Goal: Navigation & Orientation: Find specific page/section

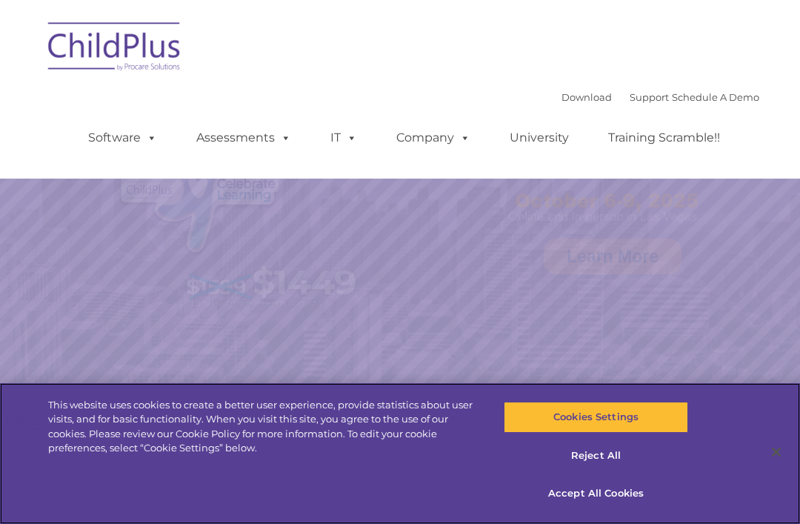
select select "MEDIUM"
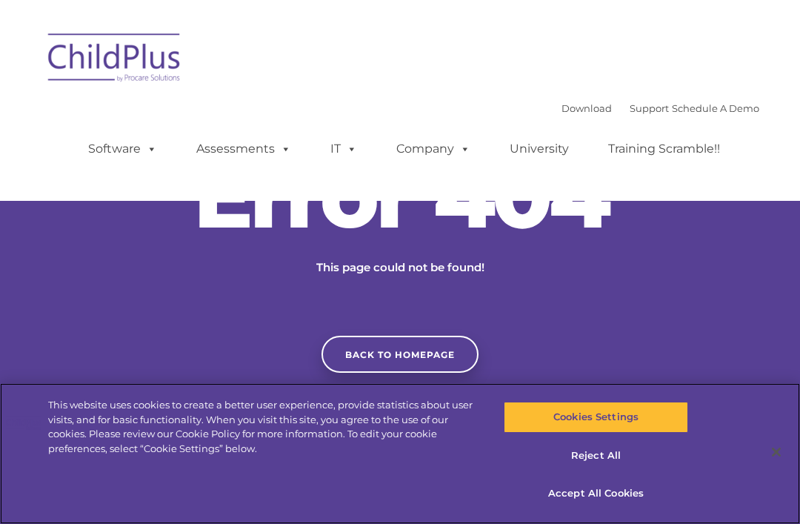
click at [667, 415] on button "Cookies Settings" at bounding box center [596, 417] width 184 height 31
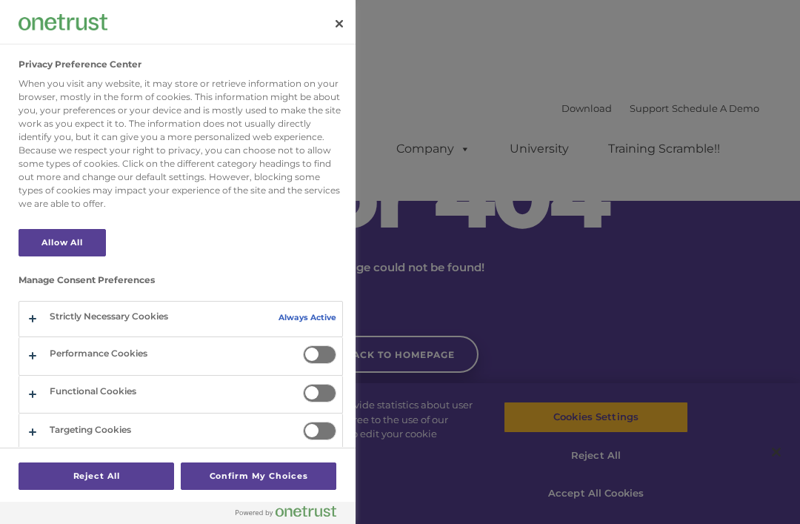
click at [539, 316] on div at bounding box center [400, 262] width 800 height 524
click at [534, 357] on div at bounding box center [400, 262] width 800 height 524
click at [668, 462] on div at bounding box center [400, 262] width 800 height 524
click at [611, 438] on div at bounding box center [400, 262] width 800 height 524
click at [262, 479] on button "Confirm My Choices" at bounding box center [259, 475] width 156 height 27
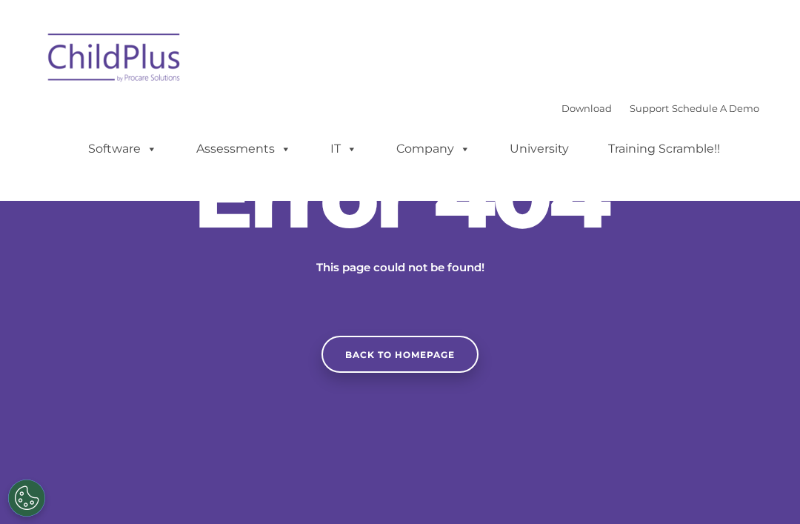
click at [143, 147] on span at bounding box center [149, 149] width 16 height 14
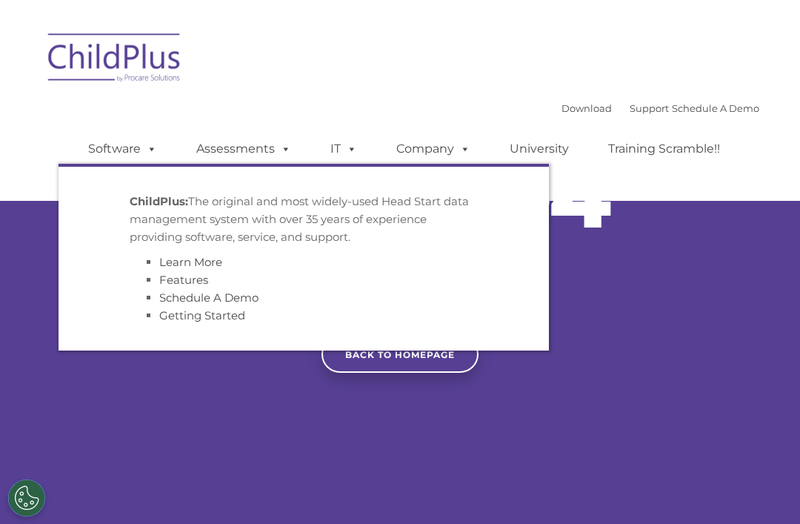
click at [267, 147] on link "Assessments" at bounding box center [244, 149] width 124 height 30
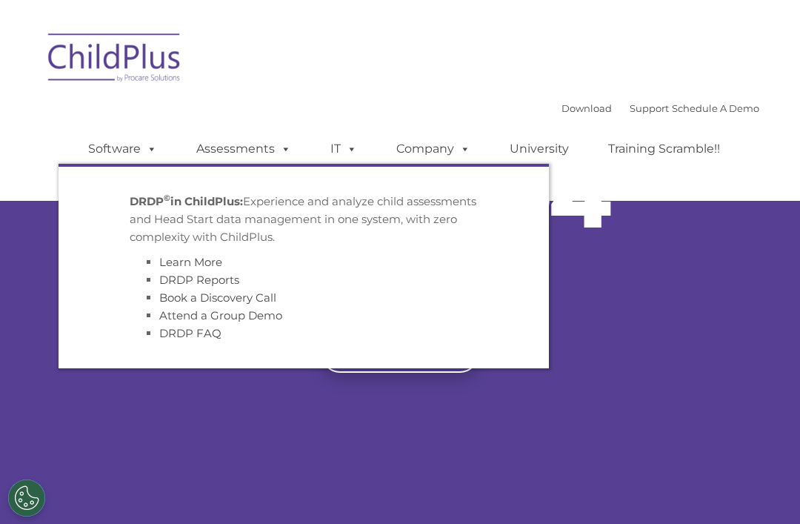
click at [405, 150] on link "Company" at bounding box center [434, 149] width 104 height 30
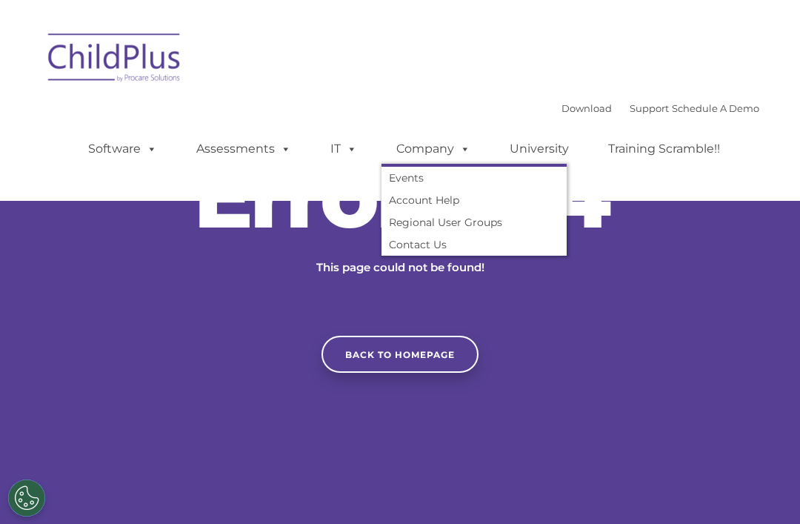
click at [342, 147] on span at bounding box center [349, 149] width 16 height 14
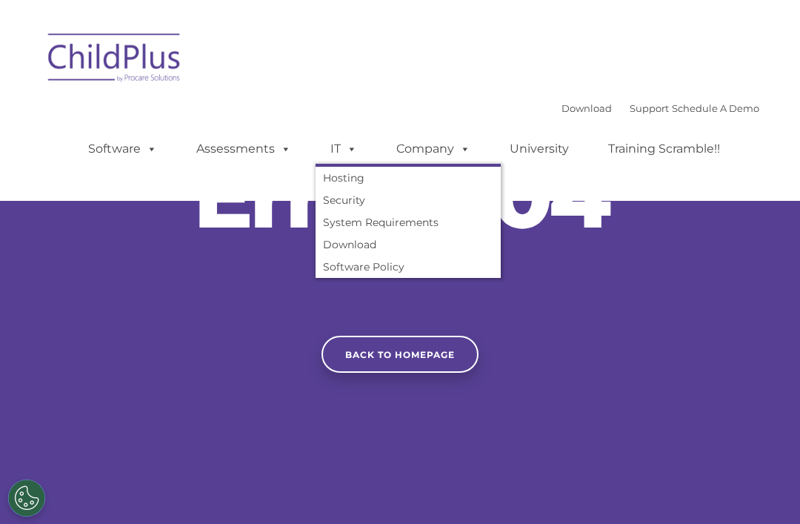
click at [534, 157] on link "University" at bounding box center [539, 149] width 89 height 30
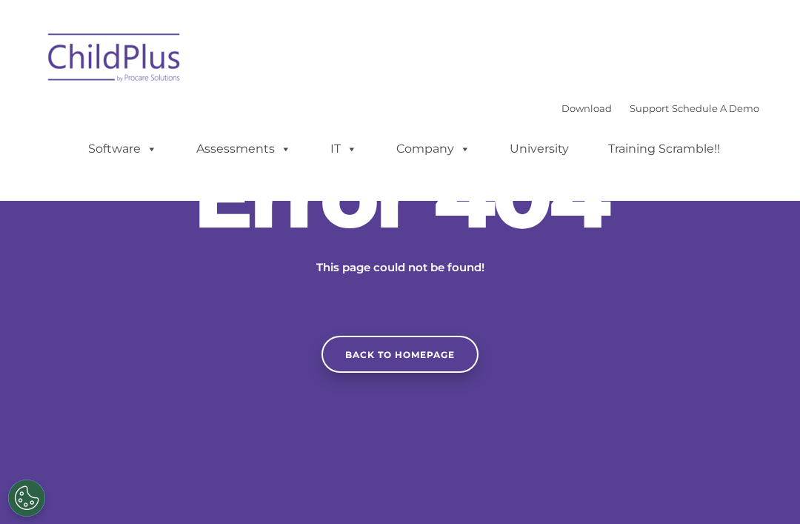
click at [562, 104] on link "Download" at bounding box center [587, 108] width 50 height 12
